Goal: Information Seeking & Learning: Learn about a topic

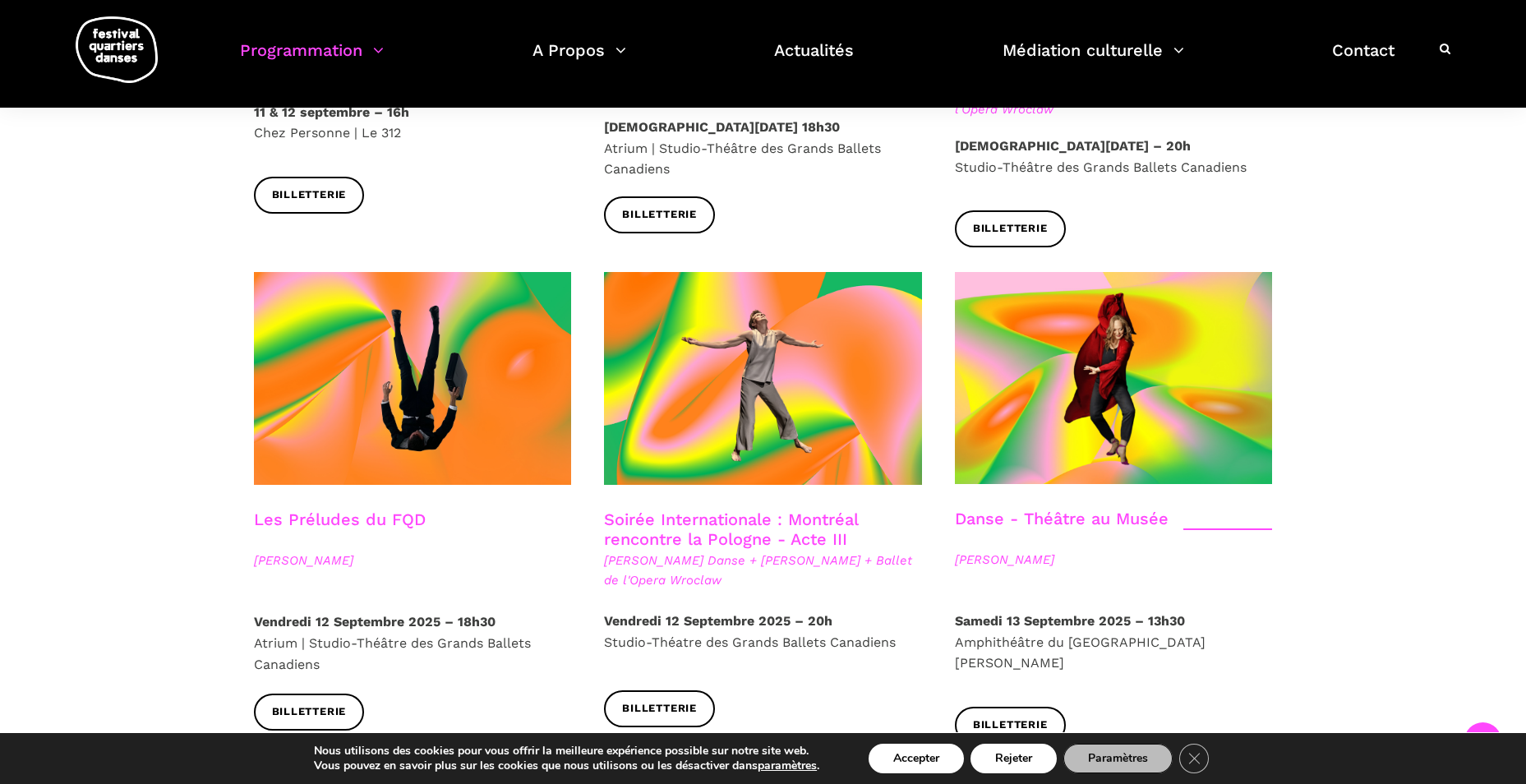
scroll to position [2054, 0]
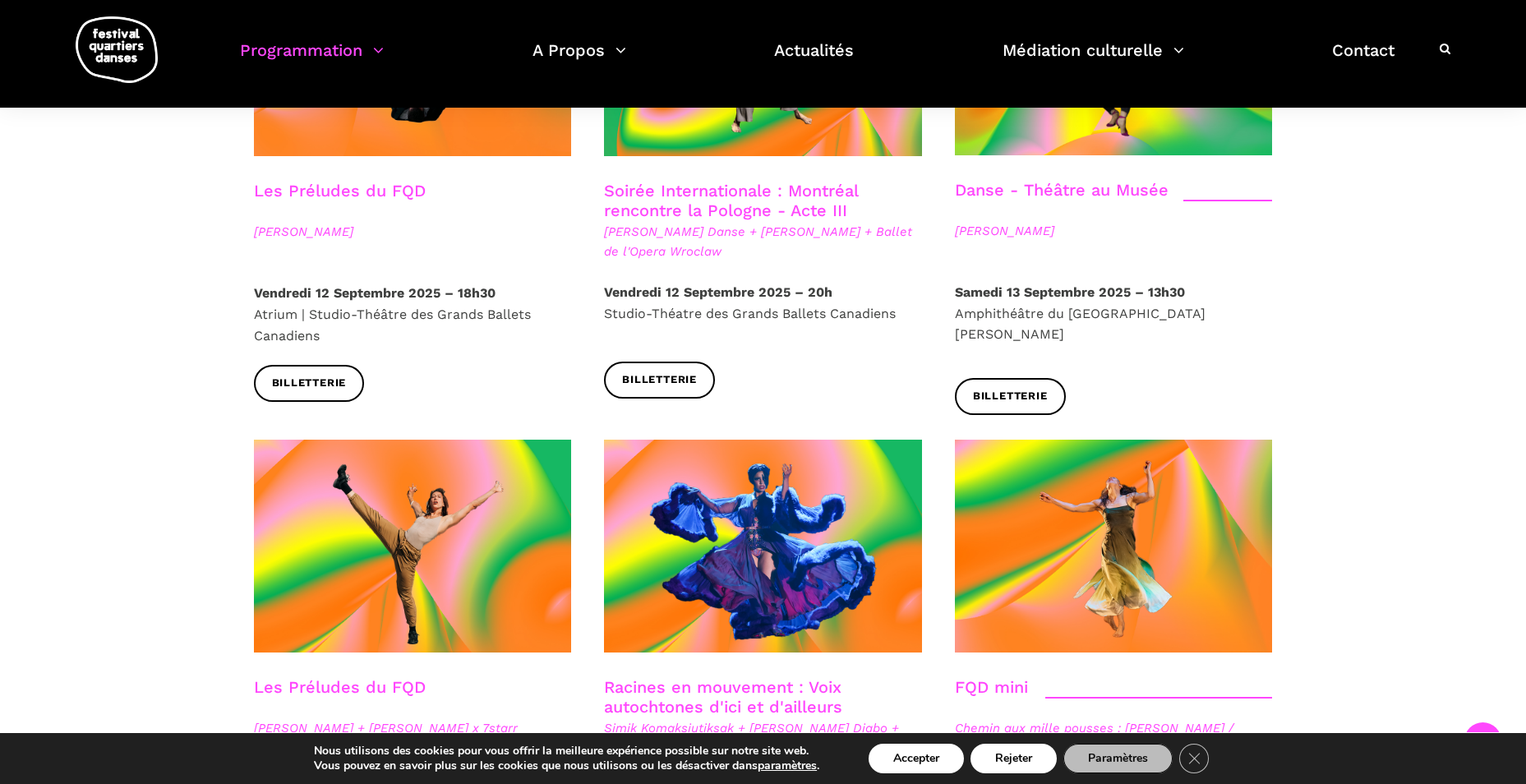
click at [1441, 45] on icon at bounding box center [1444, 48] width 11 height 12
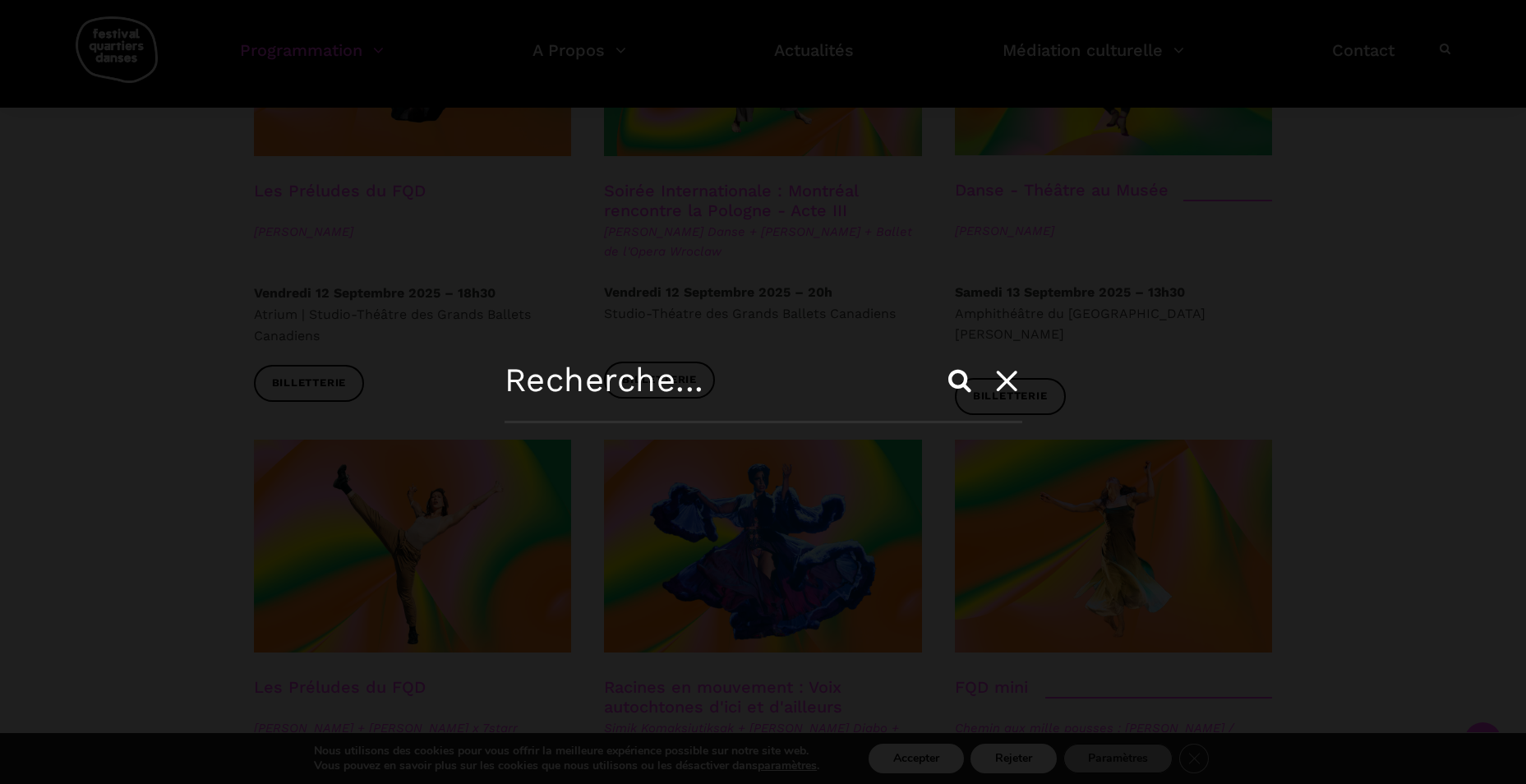
click at [590, 376] on input "text" at bounding box center [763, 392] width 518 height 62
type input "roots"
click at [940, 361] on input "Search" at bounding box center [959, 381] width 39 height 39
click at [944, 370] on input "Search" at bounding box center [959, 381] width 39 height 39
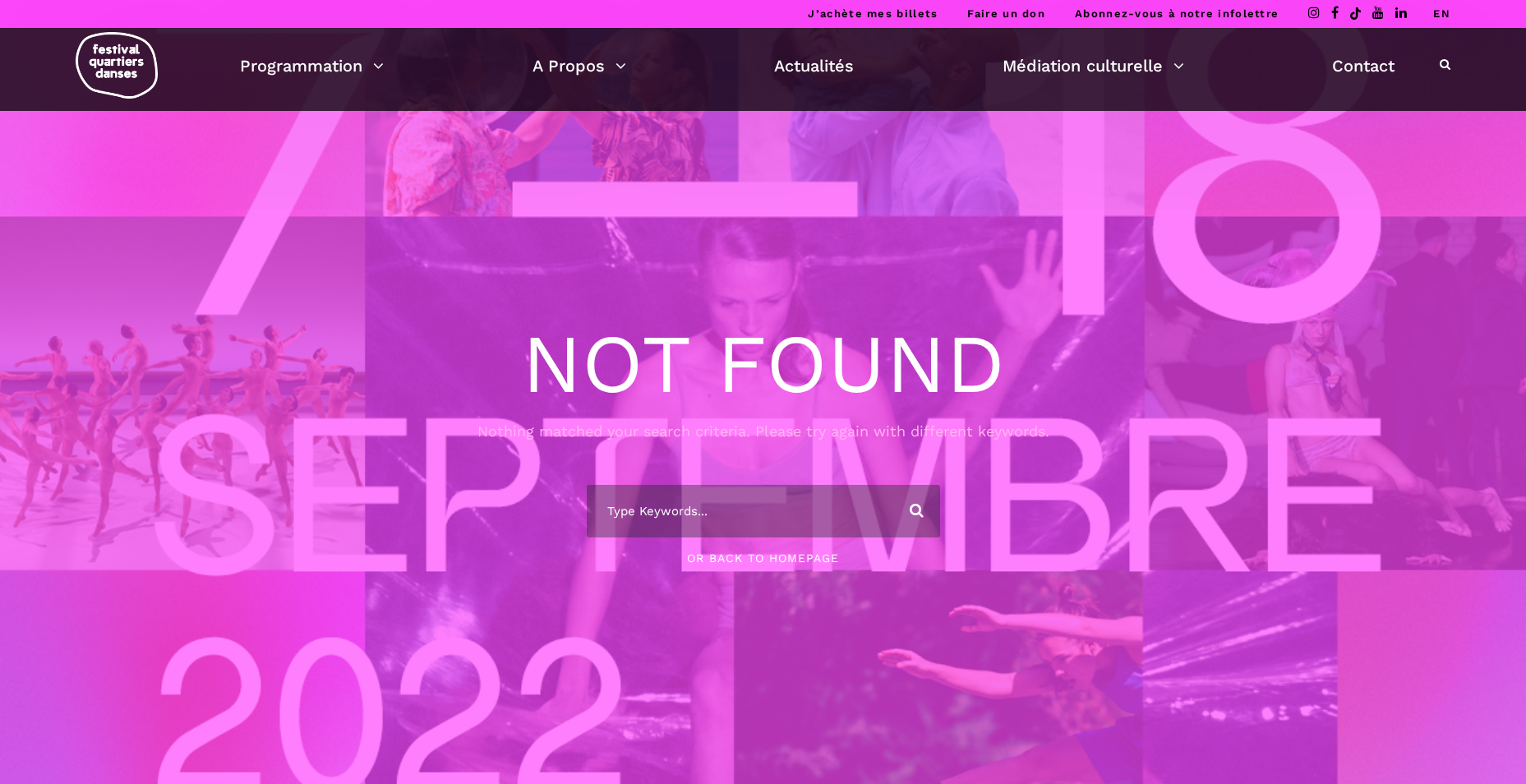
scroll to position [392, 0]
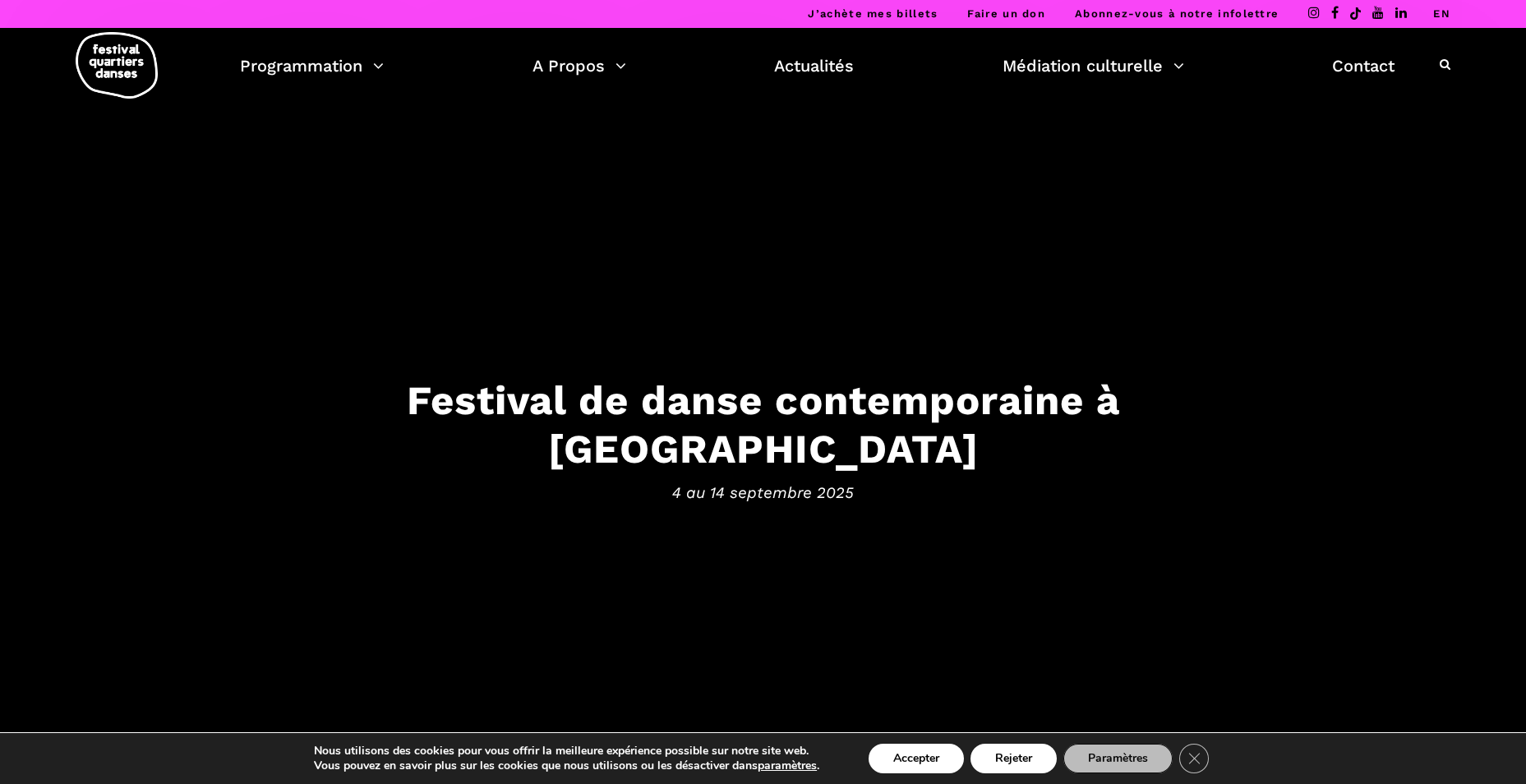
click at [1443, 56] on div at bounding box center [1444, 65] width 11 height 22
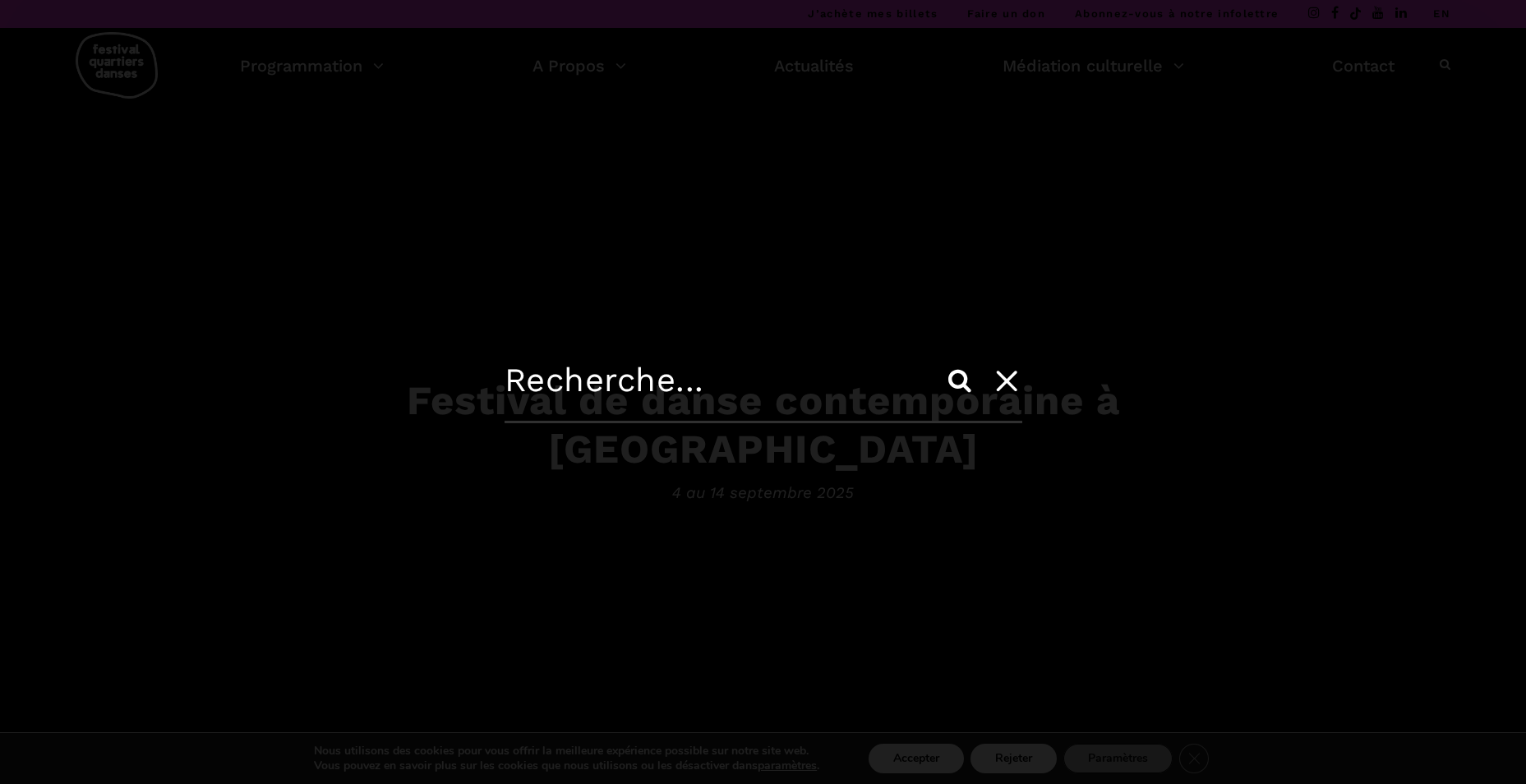
click at [1439, 64] on div "Search" at bounding box center [763, 392] width 1526 height 784
click at [550, 402] on input "text" at bounding box center [763, 392] width 518 height 62
type input "focus"
click at [940, 361] on input "Search" at bounding box center [959, 381] width 39 height 39
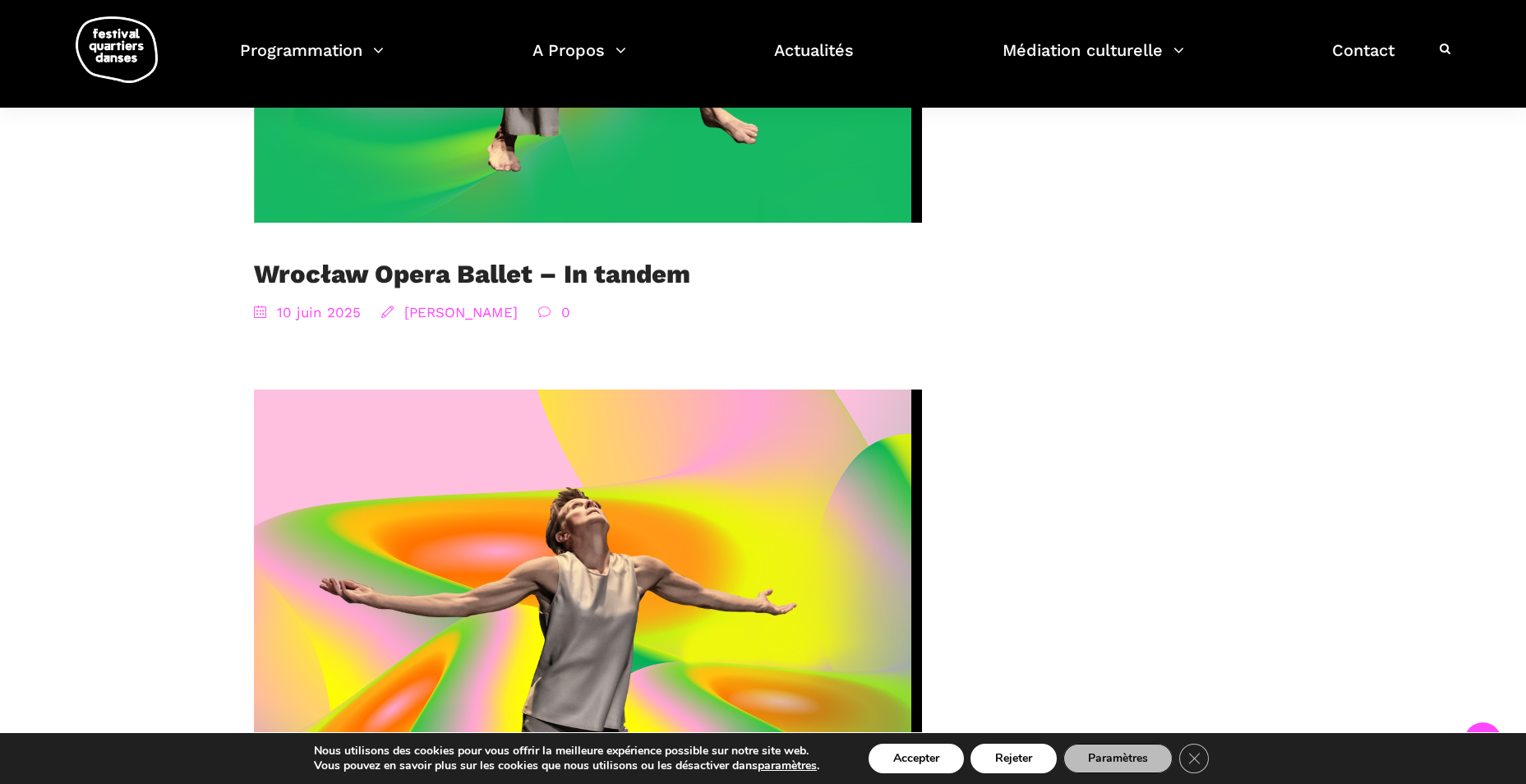
scroll to position [3944, 0]
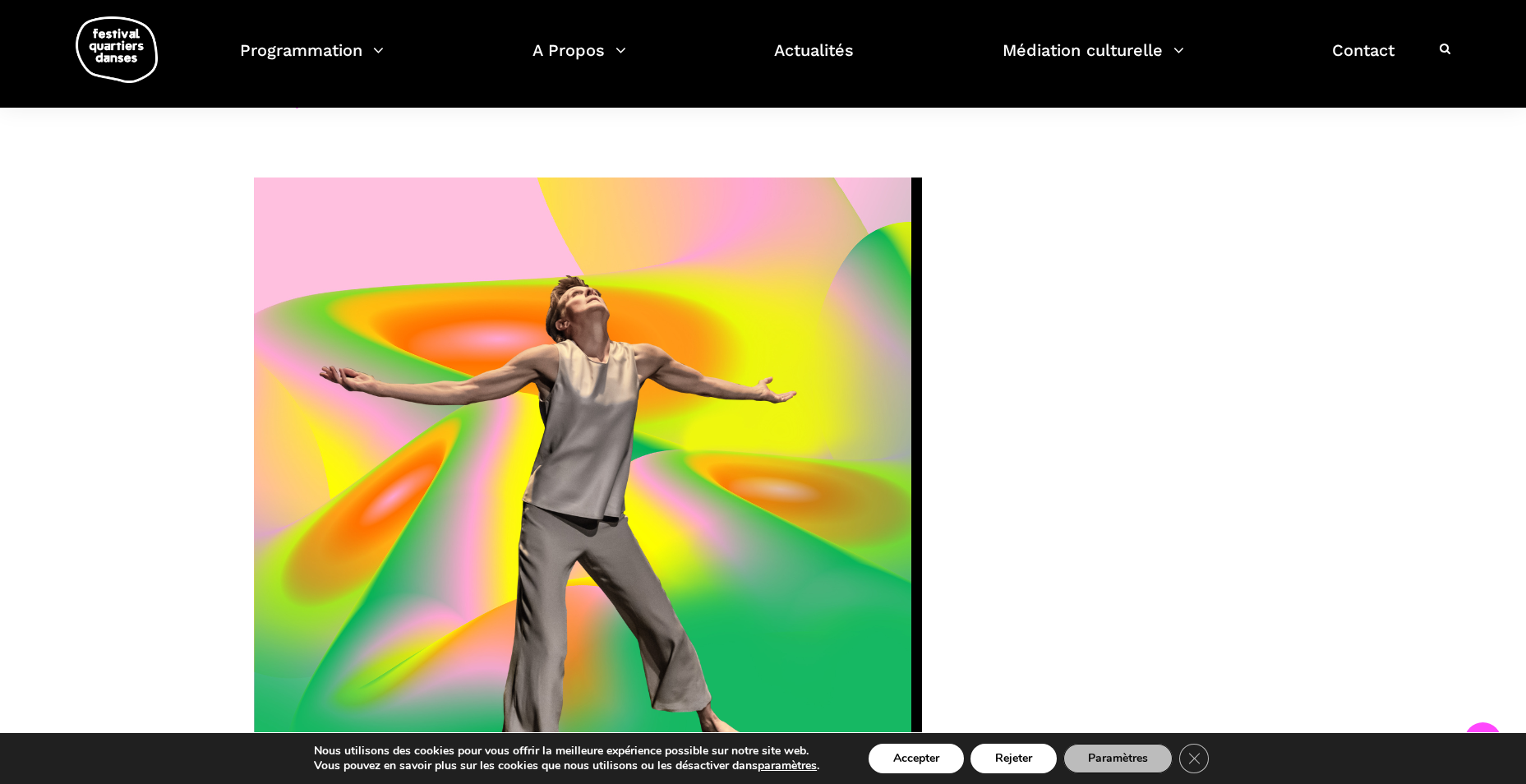
click at [1449, 41] on div at bounding box center [1444, 49] width 11 height 22
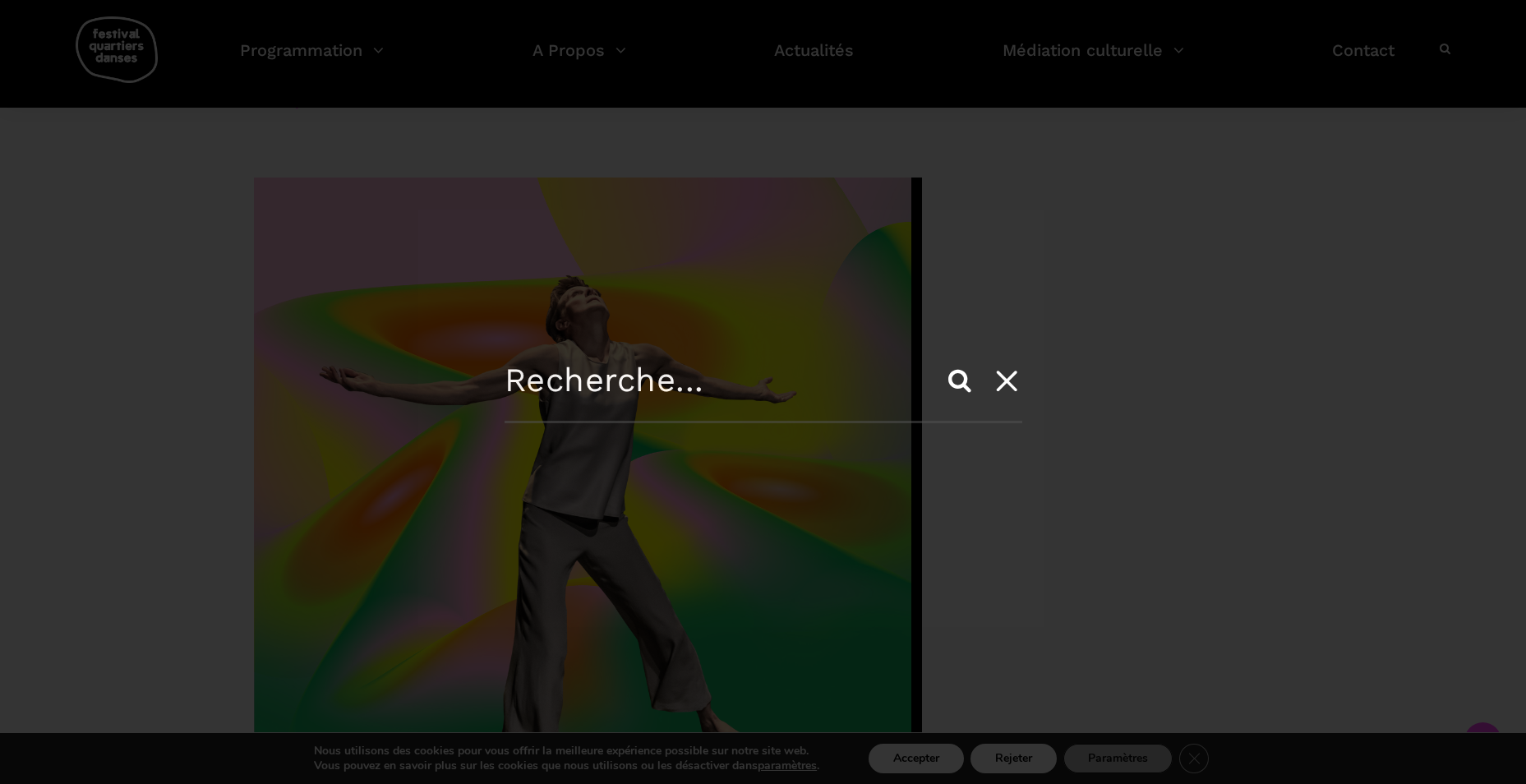
click at [1432, 52] on div "Search" at bounding box center [763, 392] width 1526 height 784
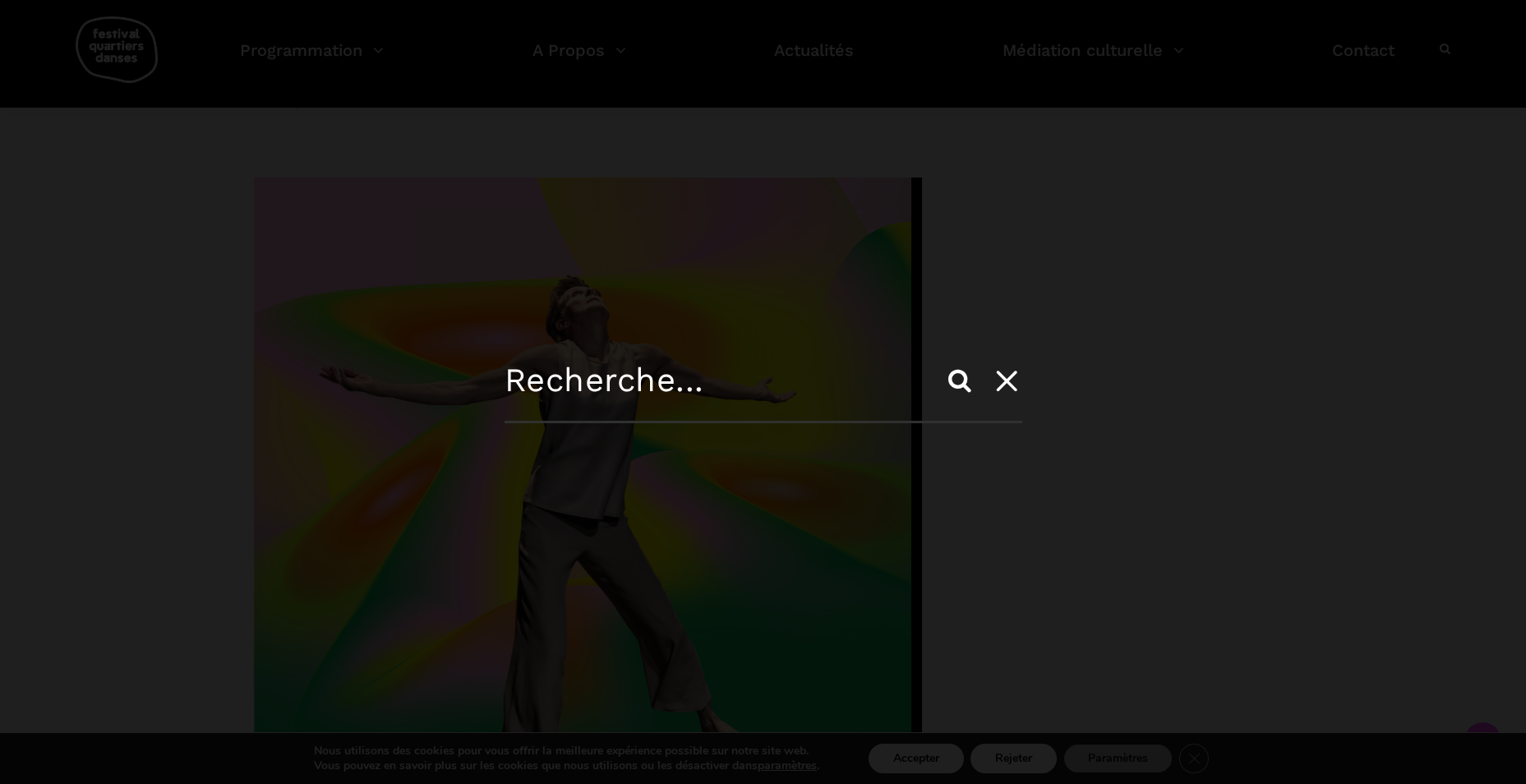
click at [590, 383] on input "text" at bounding box center [763, 392] width 518 height 62
type input "focus autochtone"
click at [940, 361] on input "Search" at bounding box center [959, 381] width 39 height 39
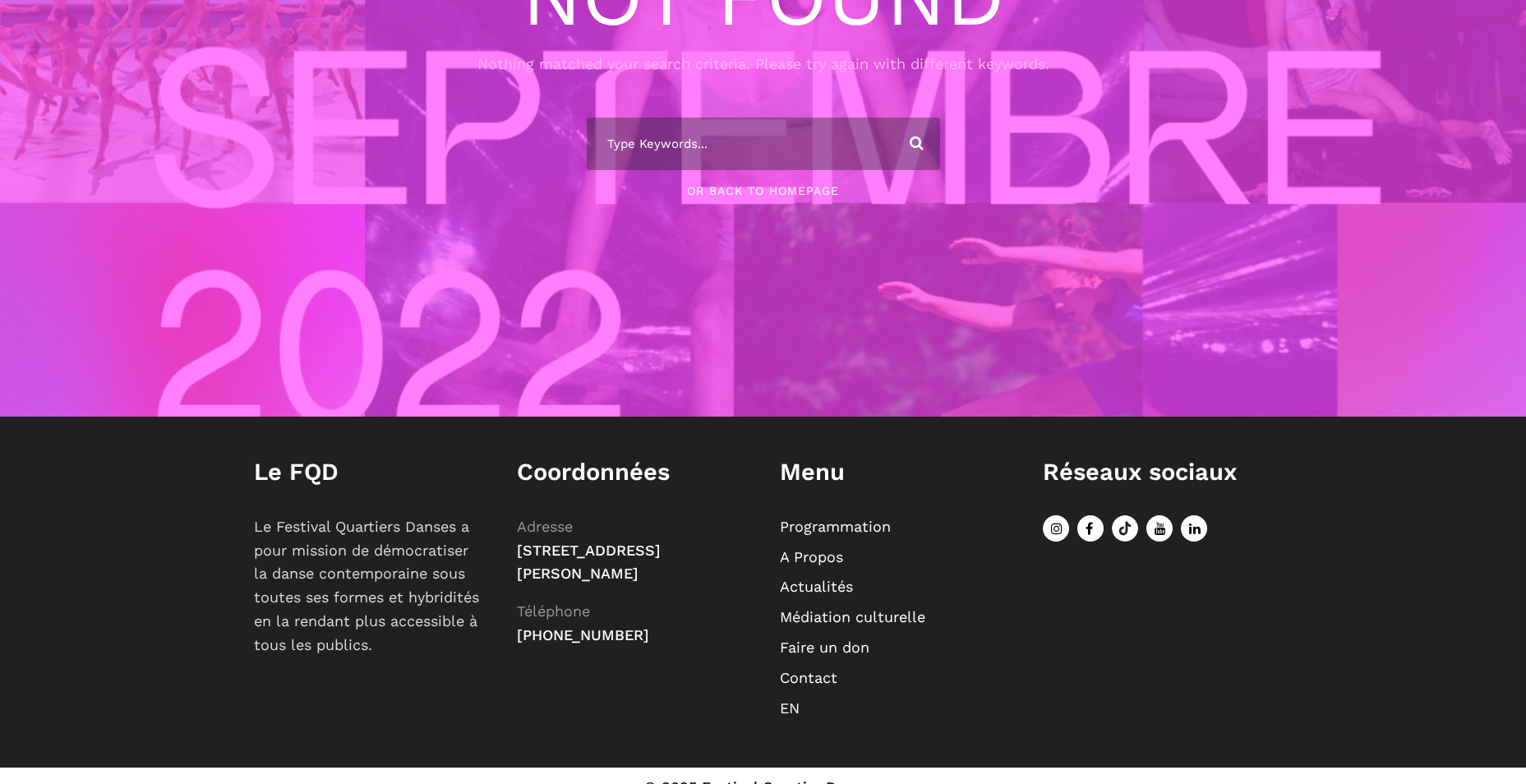
scroll to position [392, 0]
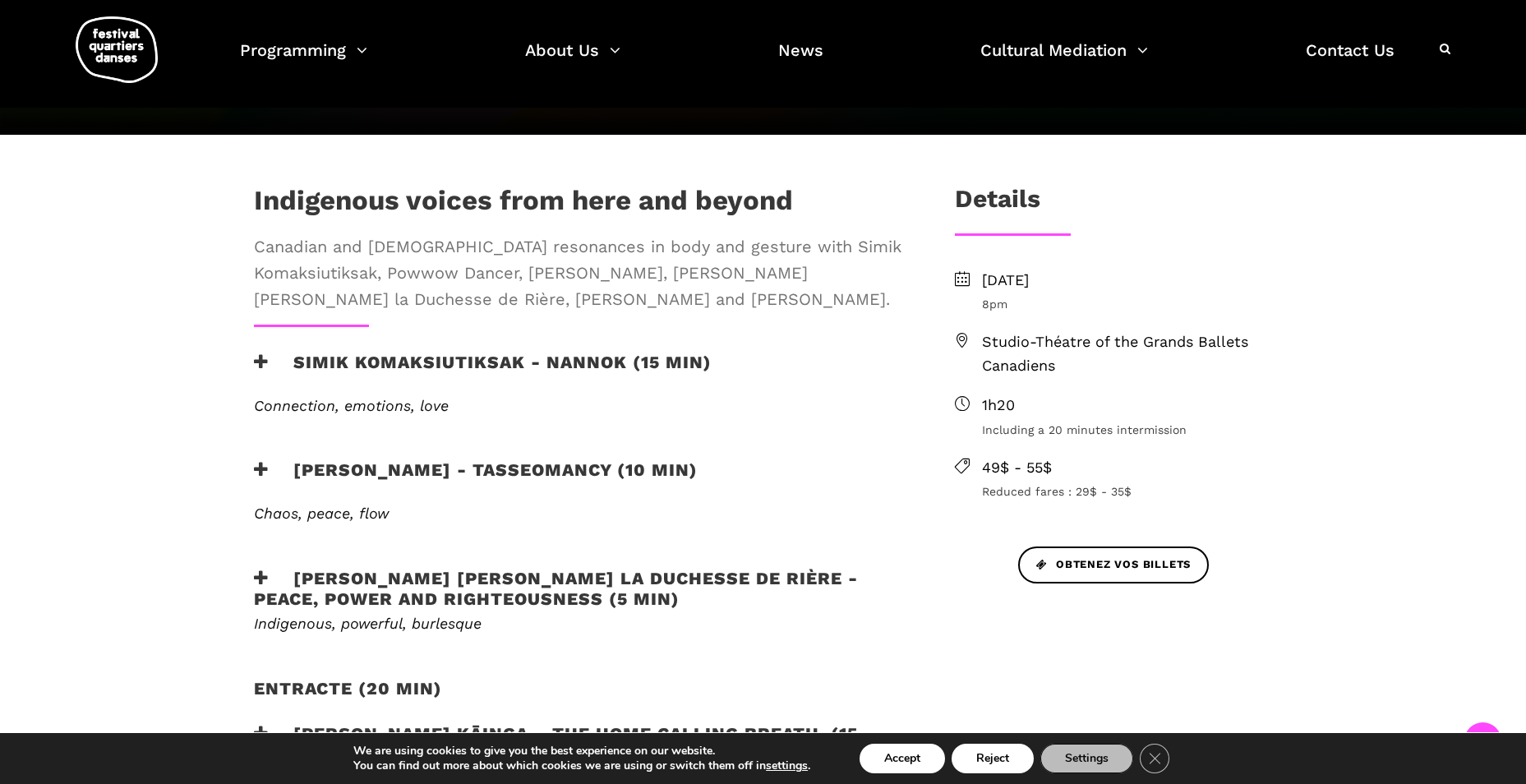
scroll to position [329, 0]
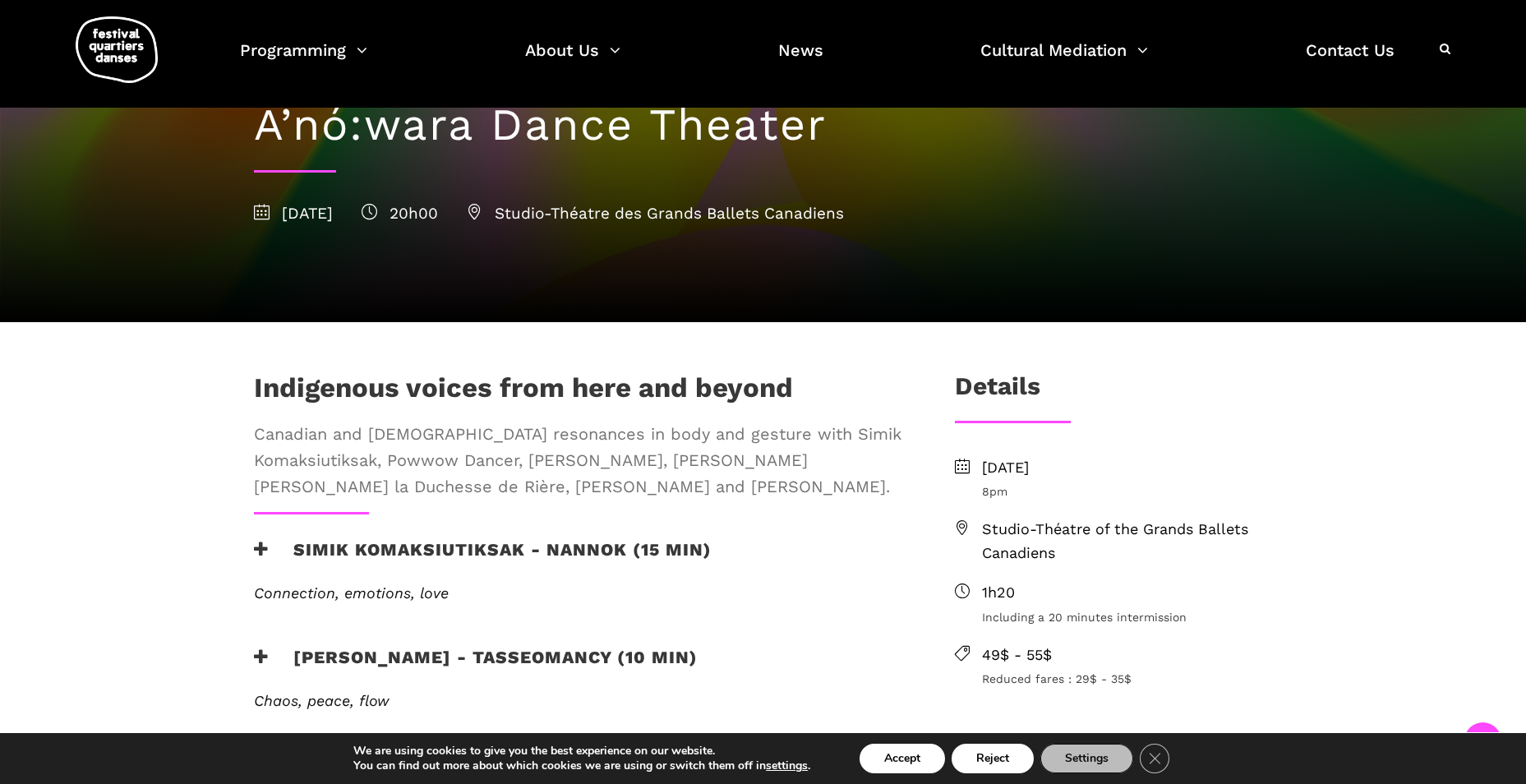
click at [1154, 744] on span "Obtenez vos billets" at bounding box center [1113, 753] width 154 height 18
